Goal: Information Seeking & Learning: Learn about a topic

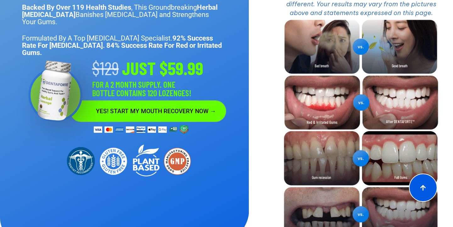
scroll to position [97, 0]
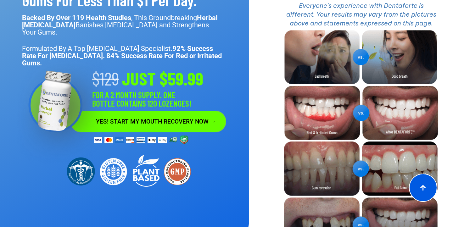
click at [256, 137] on div "DENTAFORTE™’s Powerhouse Of Natural Ingredients Can Help You Reduce These Painf…" at bounding box center [349, 103] width 201 height 304
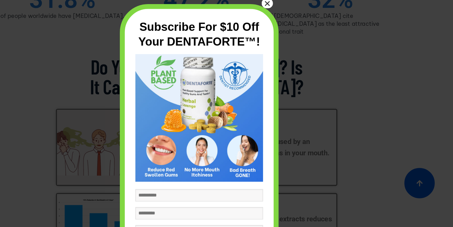
scroll to position [42, 0]
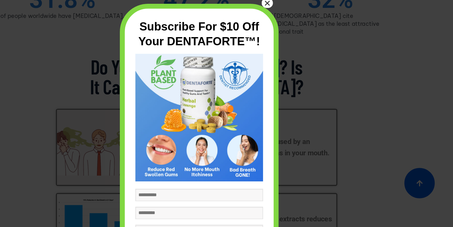
click at [288, 25] on button "×" at bounding box center [287, 27] width 10 height 9
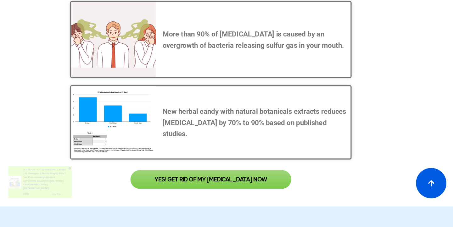
scroll to position [482, 0]
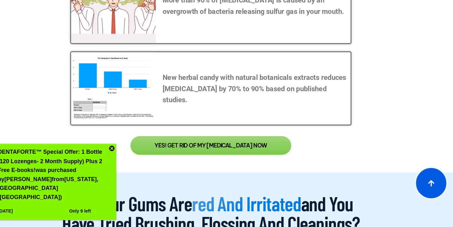
click at [137, 159] on img at bounding box center [138, 156] width 5 height 5
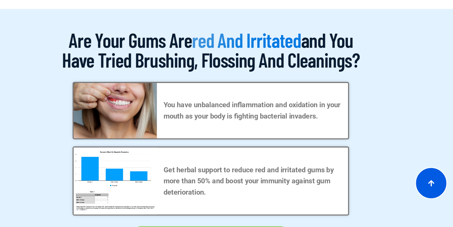
scroll to position [644, 0]
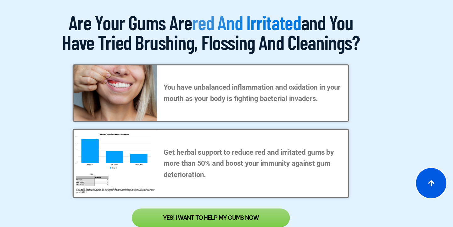
click at [359, 102] on div "Are your gums are red and irritated and you have tried brushing, flossing and c…" at bounding box center [226, 131] width 358 height 198
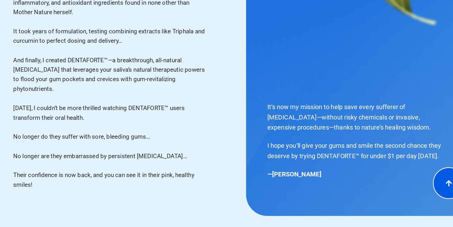
scroll to position [3673, 0]
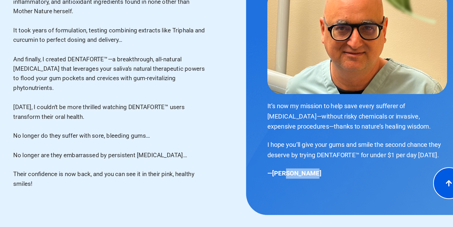
drag, startPoint x: 274, startPoint y: 123, endPoint x: 302, endPoint y: 125, distance: 28.8
click at [302, 175] on p "—[PERSON_NAME]" at bounding box center [341, 179] width 160 height 9
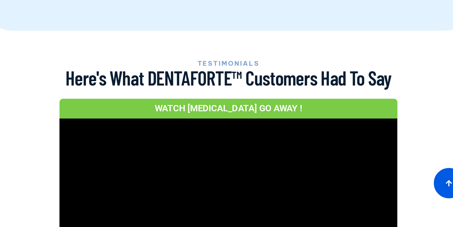
scroll to position [3898, 0]
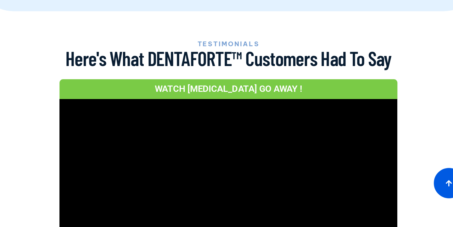
click at [66, 102] on section "TESTIMONIALS Here's What DENTAFORTE™ Customers Had To Say WATCH [MEDICAL_DATA] …" at bounding box center [227, 170] width 384 height 229
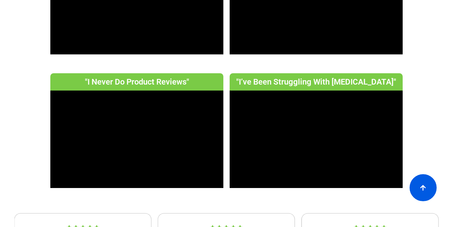
scroll to position [4260, 0]
